Goal: Communication & Community: Participate in discussion

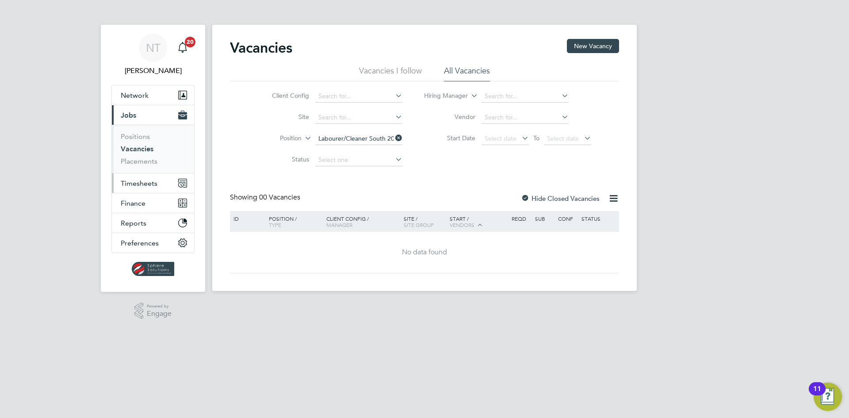
click at [135, 181] on span "Timesheets" at bounding box center [139, 183] width 37 height 8
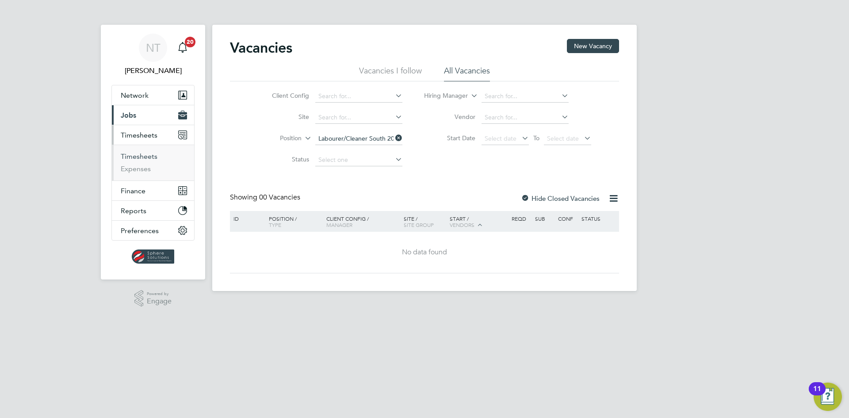
click at [142, 155] on link "Timesheets" at bounding box center [139, 156] width 37 height 8
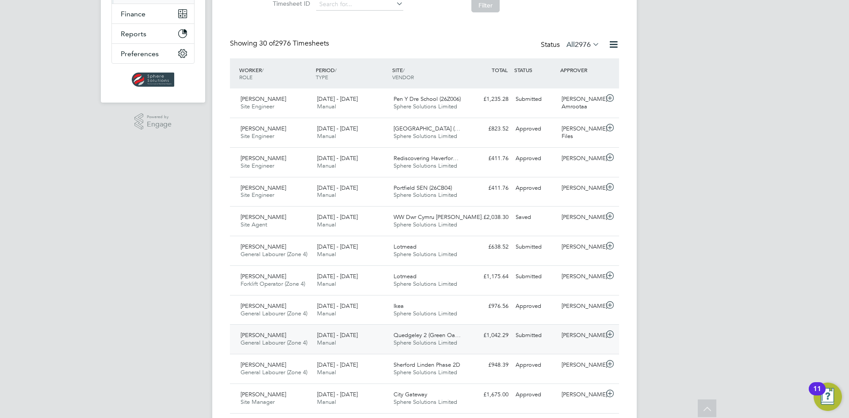
click at [520, 335] on div "Submitted" at bounding box center [535, 335] width 46 height 15
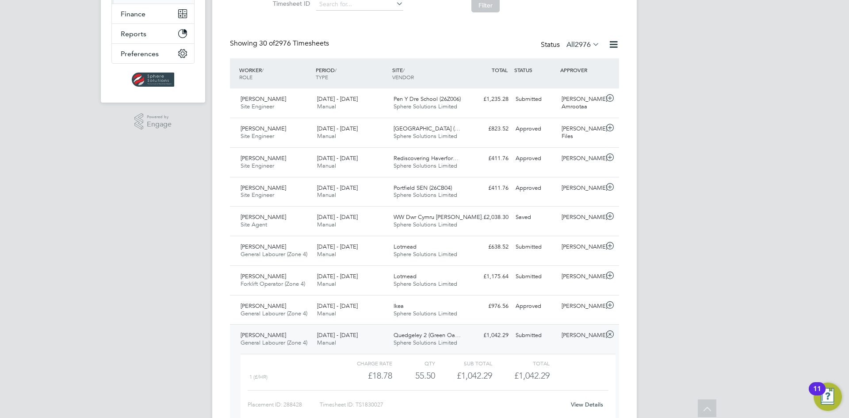
click at [579, 404] on link "View Details" at bounding box center [587, 405] width 32 height 8
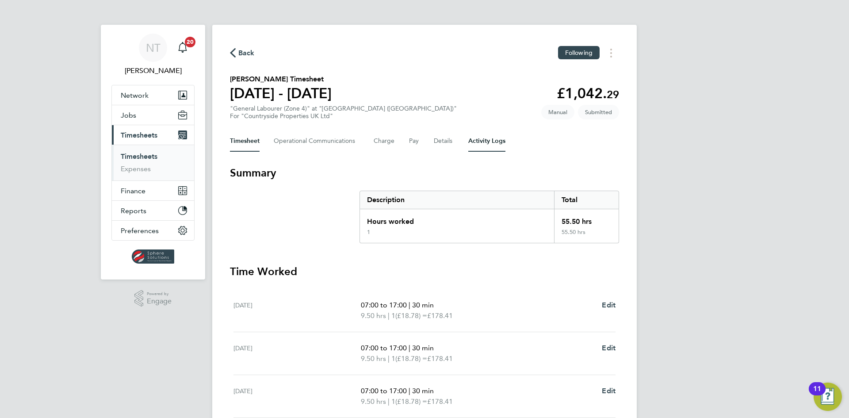
click at [480, 140] on Logs-tab "Activity Logs" at bounding box center [486, 140] width 37 height 21
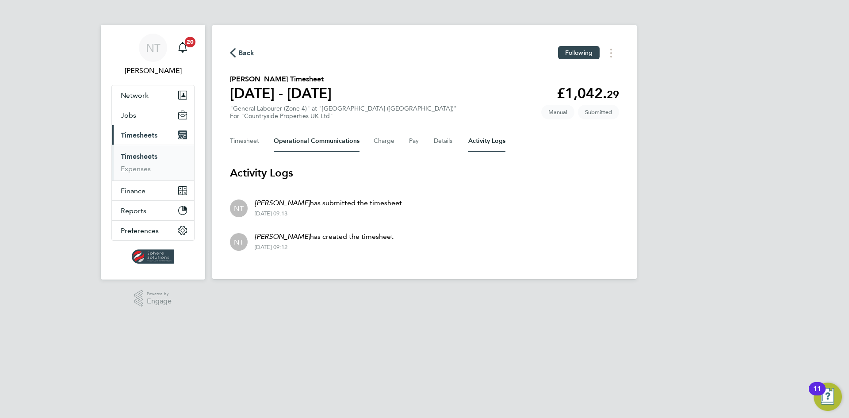
click at [333, 142] on Communications-tab "Operational Communications" at bounding box center [317, 140] width 86 height 21
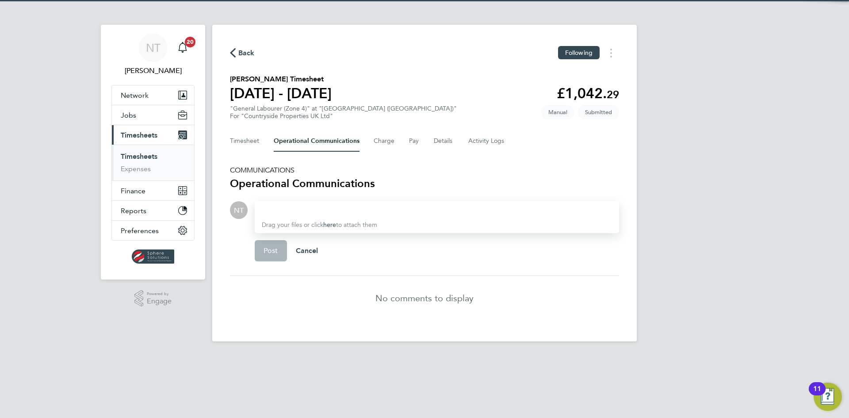
click at [333, 208] on div at bounding box center [437, 210] width 350 height 11
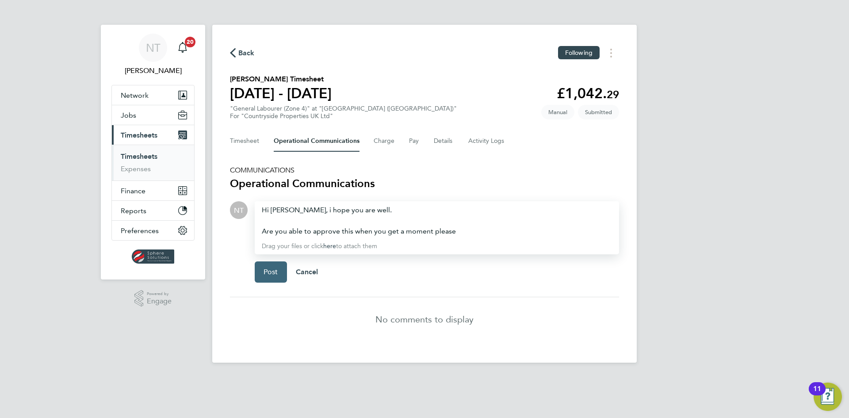
click at [266, 267] on button "Post" at bounding box center [271, 271] width 32 height 21
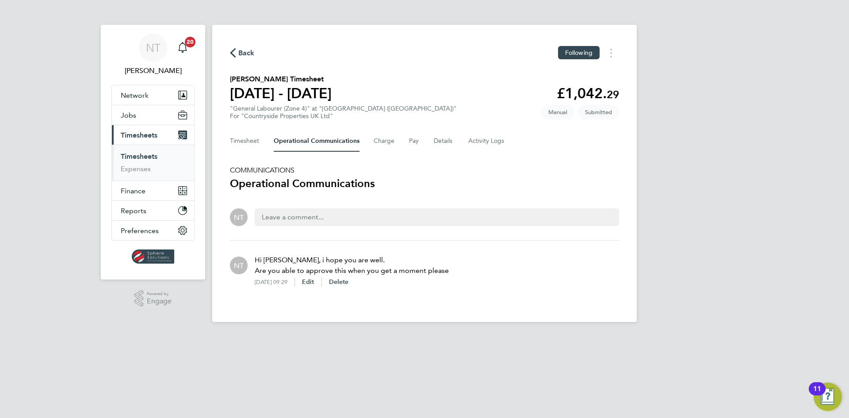
click at [234, 53] on icon "button" at bounding box center [233, 52] width 6 height 9
